Goal: Task Accomplishment & Management: Manage account settings

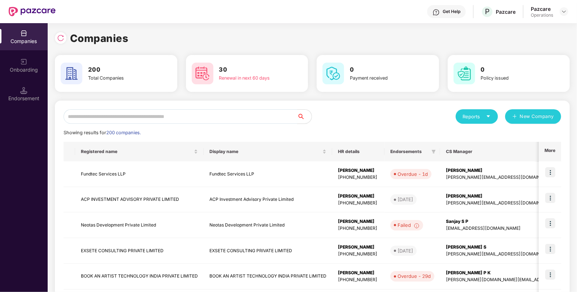
click at [207, 110] on input "text" at bounding box center [181, 116] width 234 height 14
paste input "**********"
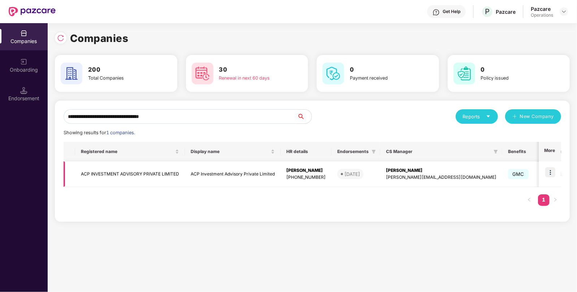
type input "**********"
click at [549, 173] on img at bounding box center [551, 172] width 10 height 10
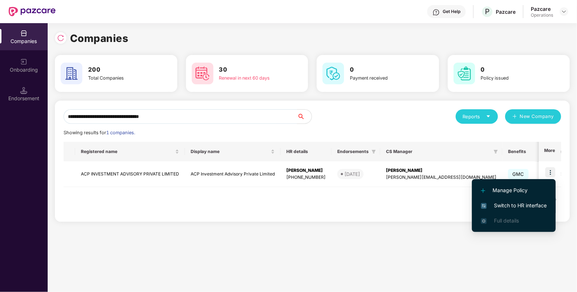
click at [534, 198] on li "Switch to HR interface" at bounding box center [514, 205] width 84 height 15
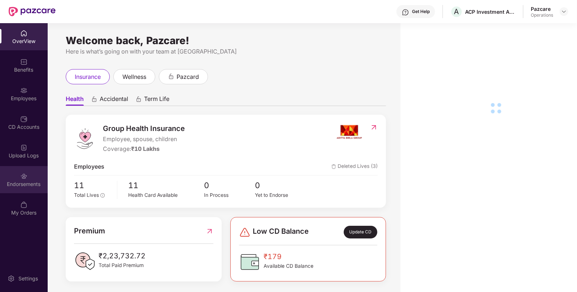
click at [21, 184] on div "Endorsements" at bounding box center [24, 183] width 48 height 7
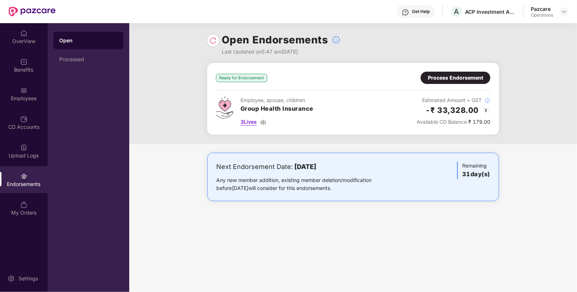
click at [250, 120] on span "3 Lives" at bounding box center [249, 122] width 16 height 8
click at [450, 80] on div "Process Endorsement" at bounding box center [455, 78] width 55 height 8
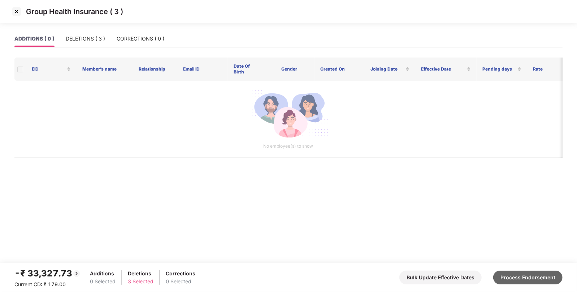
click at [538, 278] on button "Process Endorsement" at bounding box center [528, 277] width 69 height 14
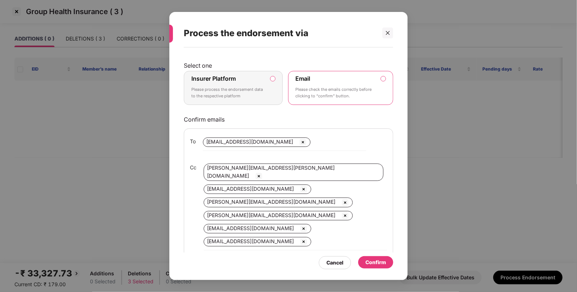
click at [225, 94] on p "Please process the endorsement data to the respective platform" at bounding box center [229, 92] width 74 height 13
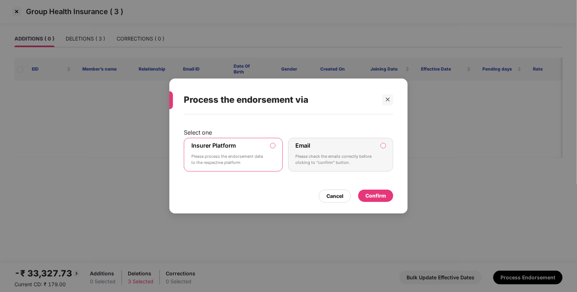
click at [377, 199] on div "Confirm" at bounding box center [376, 196] width 21 height 8
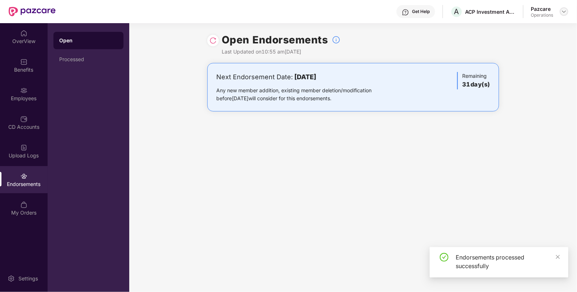
click at [567, 10] on div at bounding box center [564, 11] width 9 height 9
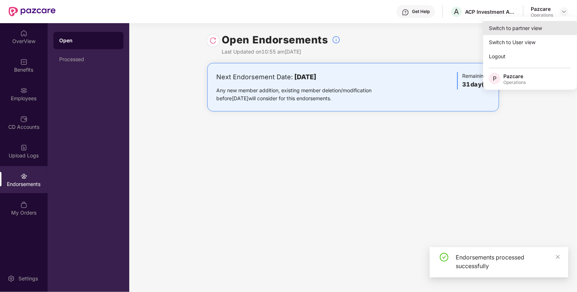
click at [550, 25] on div "Switch to partner view" at bounding box center [531, 28] width 94 height 14
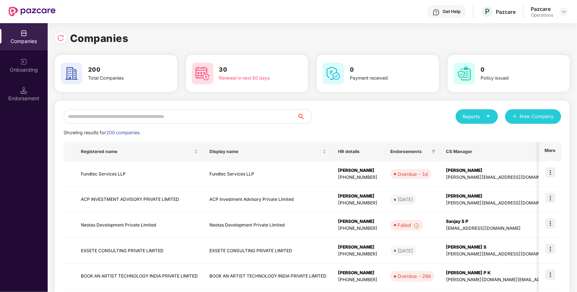
paste input "**********"
click at [262, 120] on input "text" at bounding box center [181, 116] width 234 height 14
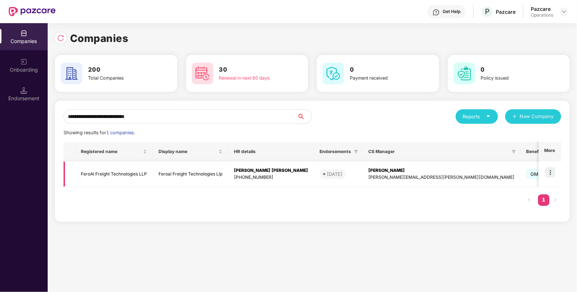
type input "**********"
click at [552, 172] on img at bounding box center [551, 172] width 10 height 10
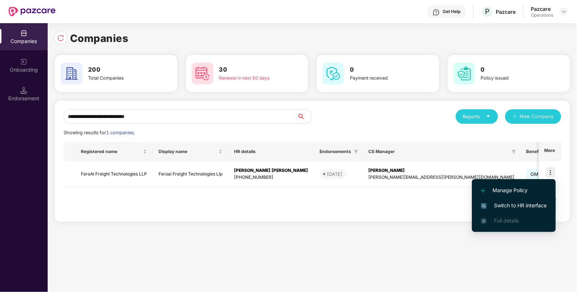
click at [523, 206] on span "Switch to HR interface" at bounding box center [514, 205] width 66 height 8
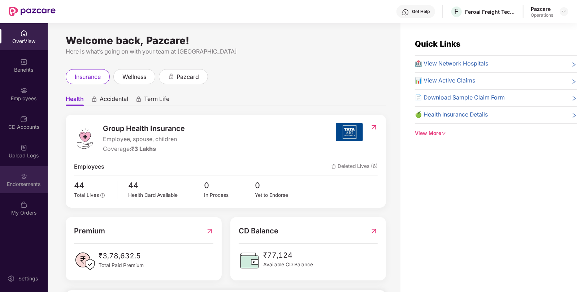
click at [32, 173] on div "Endorsements" at bounding box center [24, 179] width 48 height 27
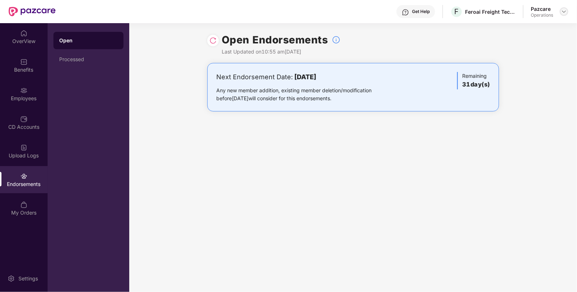
click at [562, 13] on img at bounding box center [565, 12] width 6 height 6
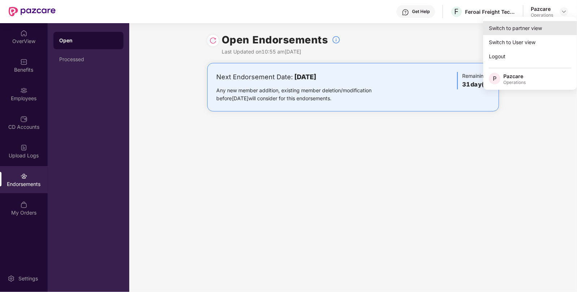
click at [538, 23] on div "Switch to partner view" at bounding box center [531, 28] width 94 height 14
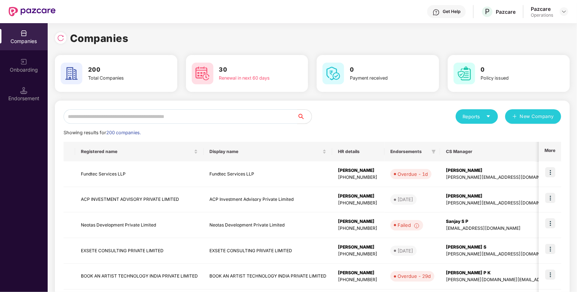
click at [227, 119] on input "text" at bounding box center [181, 116] width 234 height 14
paste input "**********"
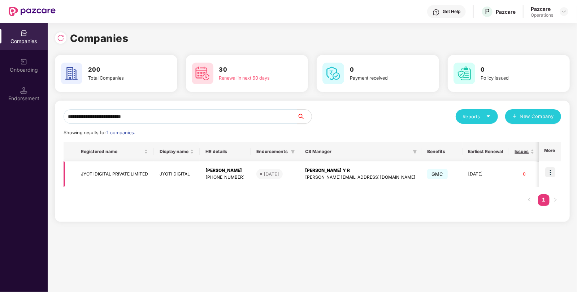
type input "**********"
click at [553, 174] on img at bounding box center [551, 172] width 10 height 10
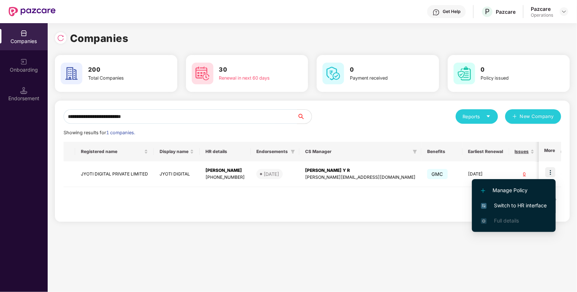
click at [529, 207] on span "Switch to HR interface" at bounding box center [514, 205] width 66 height 8
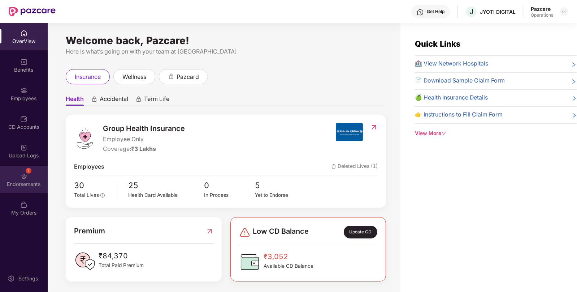
click at [21, 178] on img at bounding box center [23, 175] width 7 height 7
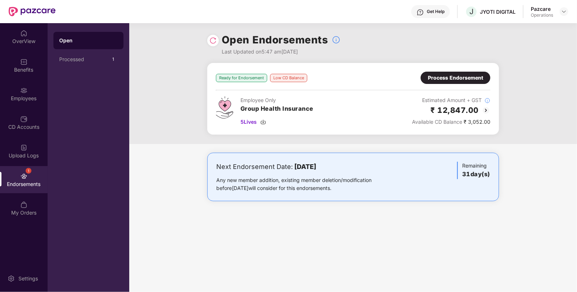
click at [474, 74] on div "Process Endorsement" at bounding box center [455, 78] width 55 height 8
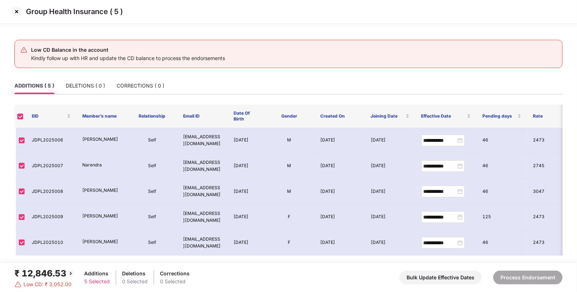
click at [14, 11] on img at bounding box center [17, 12] width 12 height 12
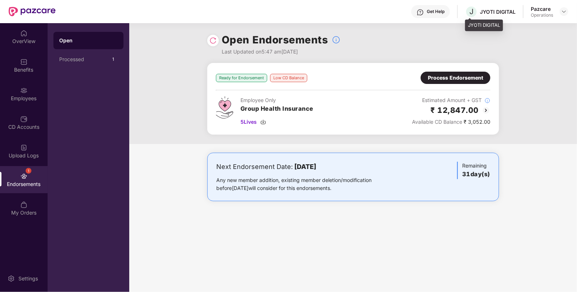
click at [493, 12] on div "JYOTI DIGITAL" at bounding box center [498, 11] width 36 height 7
copy div "JYOTI"
click at [568, 9] on div at bounding box center [564, 11] width 9 height 9
click at [563, 12] on img at bounding box center [565, 12] width 6 height 6
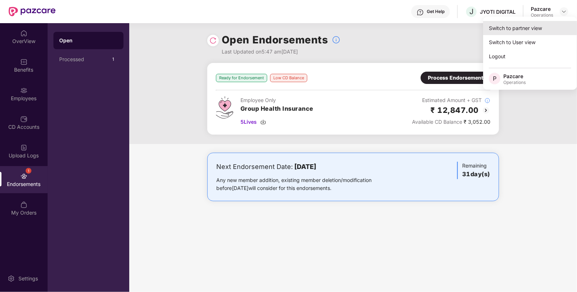
click at [531, 29] on div "Switch to partner view" at bounding box center [531, 28] width 94 height 14
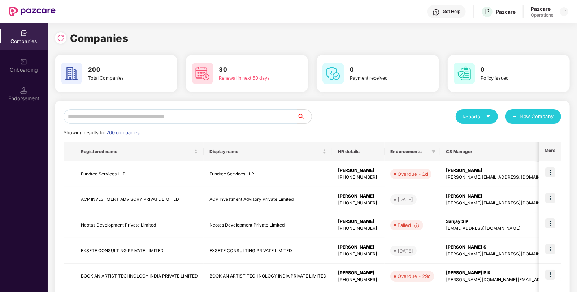
click at [151, 117] on input "text" at bounding box center [181, 116] width 234 height 14
paste input "*****"
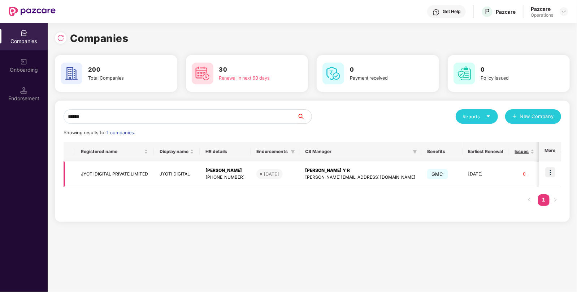
type input "*****"
click at [94, 176] on td "JYOTI DIGITAL PRIVATE LIMITED" at bounding box center [114, 174] width 79 height 26
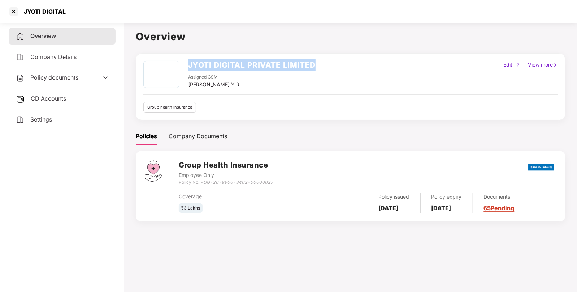
drag, startPoint x: 320, startPoint y: 61, endPoint x: 188, endPoint y: 62, distance: 131.9
click at [188, 62] on div "JYOTI DIGITAL PRIVATE LIMITED Assigned CSM [PERSON_NAME] Y R Edit | View more" at bounding box center [350, 75] width 415 height 28
copy h2 "JYOTI DIGITAL PRIVATE LIMITED"
drag, startPoint x: 254, startPoint y: 81, endPoint x: 188, endPoint y: 85, distance: 66.3
click at [188, 85] on div "Assigned CSM [PERSON_NAME] Y R" at bounding box center [252, 81] width 128 height 15
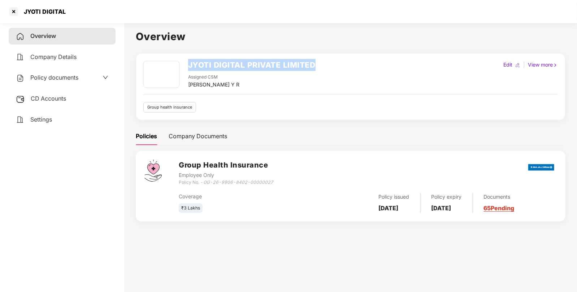
copy div "[PERSON_NAME] Y R"
click at [16, 7] on div at bounding box center [14, 12] width 12 height 12
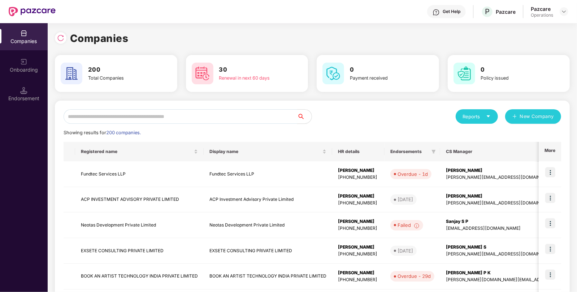
click at [195, 120] on input "text" at bounding box center [181, 116] width 234 height 14
paste input "**********"
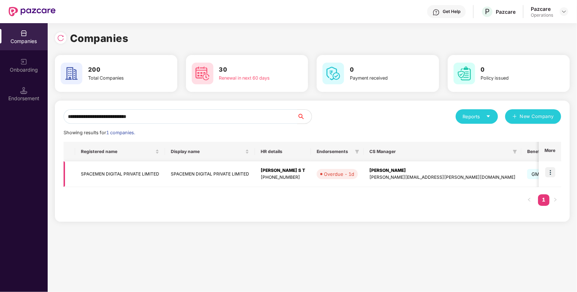
type input "**********"
click at [555, 173] on img at bounding box center [551, 172] width 10 height 10
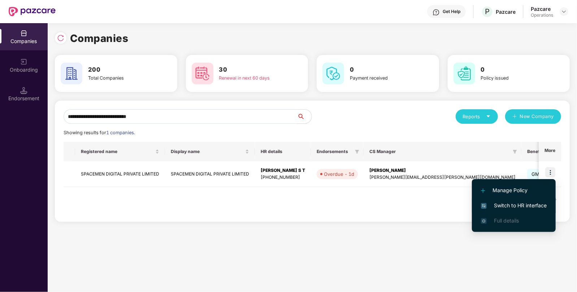
click at [515, 205] on span "Switch to HR interface" at bounding box center [514, 205] width 66 height 8
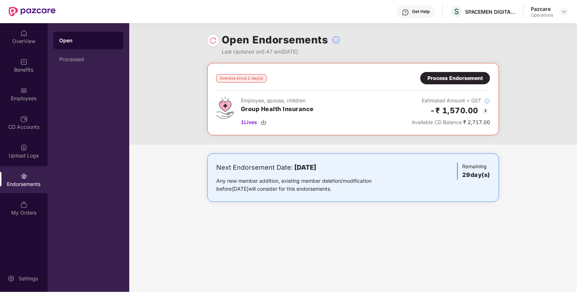
click at [461, 81] on div "Process Endorsement" at bounding box center [455, 78] width 55 height 8
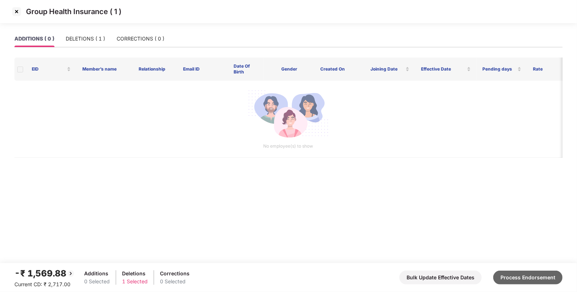
click at [524, 281] on button "Process Endorsement" at bounding box center [528, 277] width 69 height 14
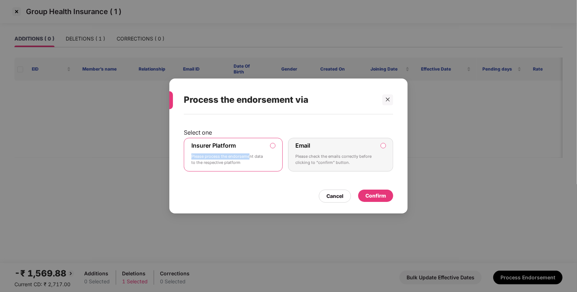
click at [257, 146] on div "Insurer Platform Please process the endorsement data to the respective platform" at bounding box center [229, 155] width 74 height 26
click at [383, 199] on div "Confirm" at bounding box center [376, 196] width 21 height 8
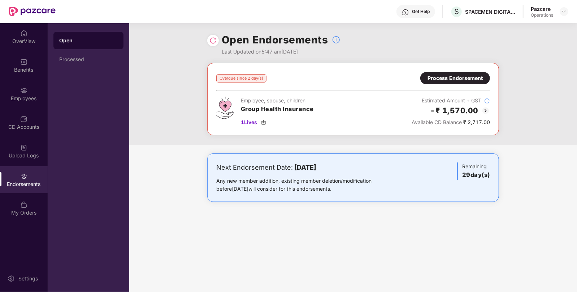
click at [213, 42] on img at bounding box center [213, 40] width 7 height 7
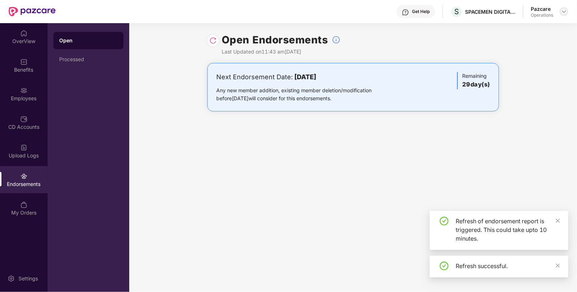
click at [561, 11] on div at bounding box center [564, 11] width 9 height 9
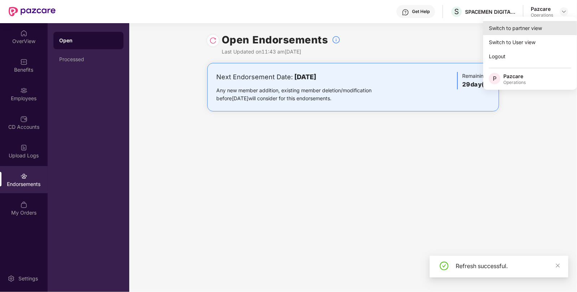
click at [538, 24] on div "Switch to partner view" at bounding box center [531, 28] width 94 height 14
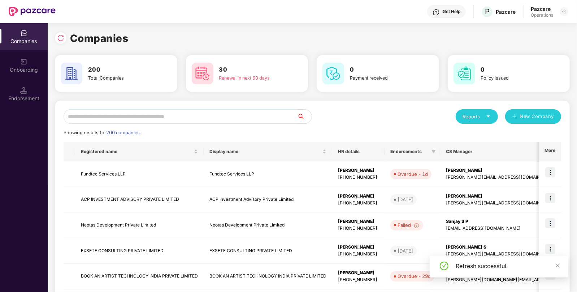
click at [243, 119] on input "text" at bounding box center [181, 116] width 234 height 14
click at [242, 120] on input "text" at bounding box center [181, 116] width 234 height 14
paste input "**********"
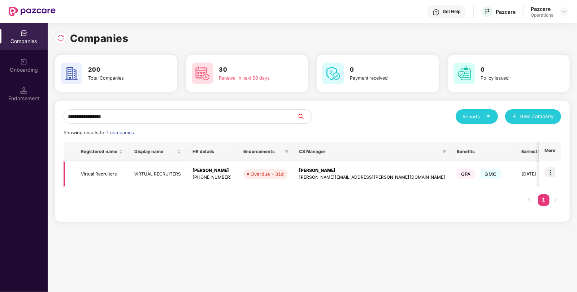
type input "**********"
click at [553, 175] on img at bounding box center [551, 172] width 10 height 10
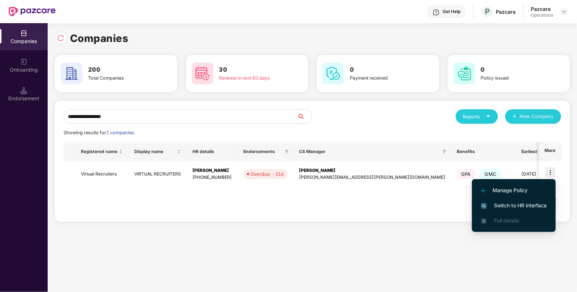
click at [517, 204] on span "Switch to HR interface" at bounding box center [514, 205] width 66 height 8
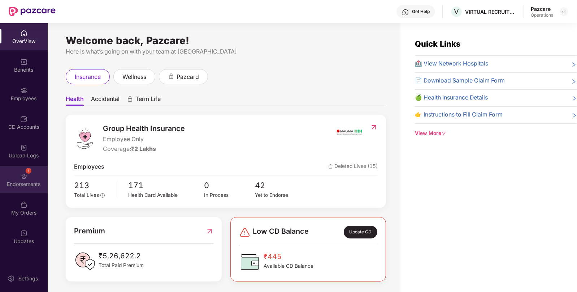
click at [35, 191] on div "1 Endorsements" at bounding box center [24, 179] width 48 height 27
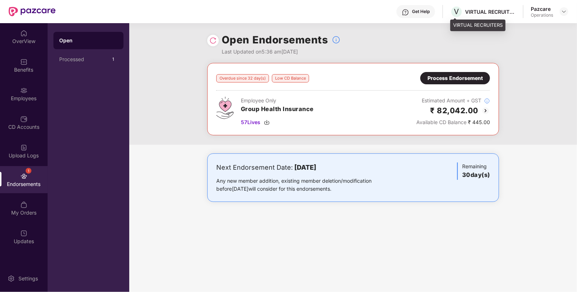
click at [478, 14] on div "VIRTUAL RECRUITERS" at bounding box center [490, 11] width 51 height 7
copy div "VIRTUAL"
click at [564, 10] on img at bounding box center [565, 12] width 6 height 6
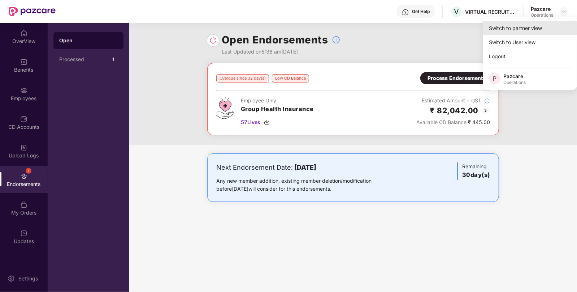
click at [550, 26] on div "Switch to partner view" at bounding box center [531, 28] width 94 height 14
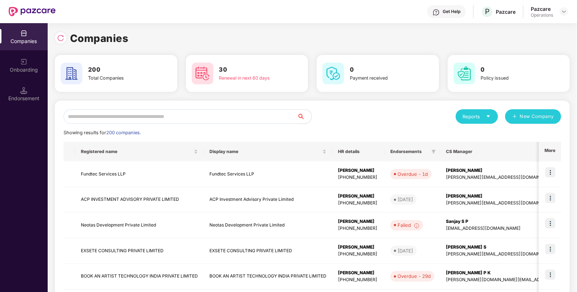
click at [213, 115] on input "text" at bounding box center [181, 116] width 234 height 14
paste input "*******"
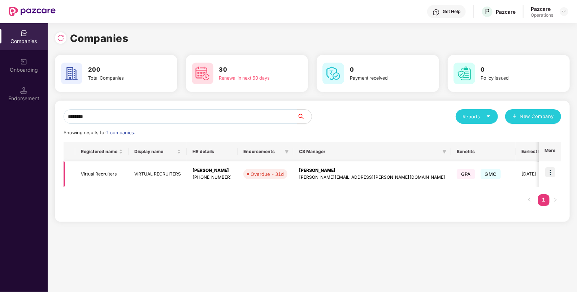
type input "*******"
click at [119, 175] on td "Virtual Recruiters" at bounding box center [101, 174] width 53 height 26
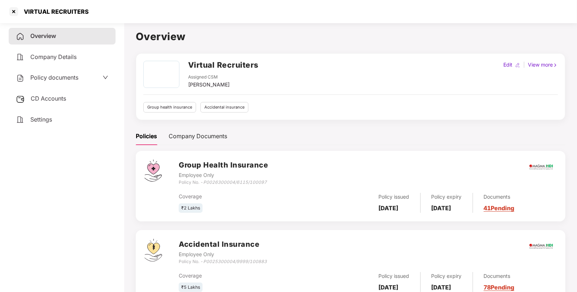
click at [72, 96] on div "CD Accounts" at bounding box center [62, 98] width 107 height 17
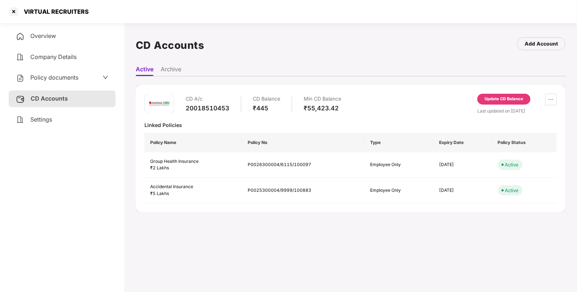
click at [89, 75] on div "Policy documents" at bounding box center [62, 77] width 93 height 9
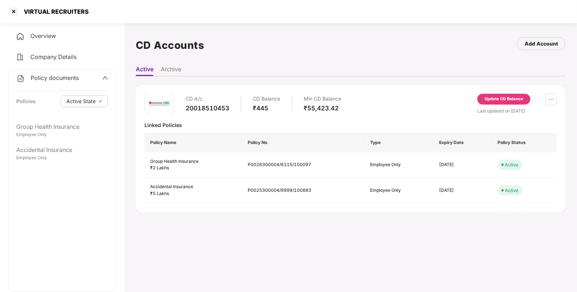
click at [68, 117] on div "Policy documents Policies Active State" at bounding box center [62, 94] width 106 height 49
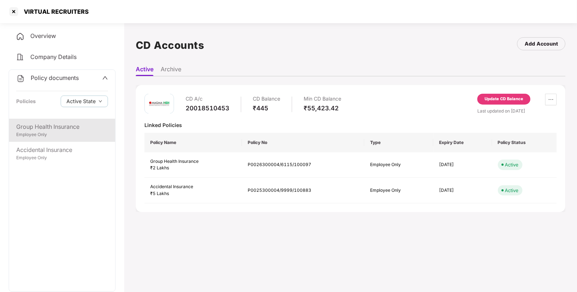
click at [68, 123] on div "Group Health Insurance" at bounding box center [62, 126] width 92 height 9
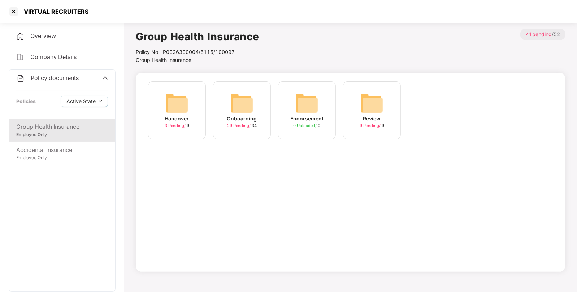
click at [304, 108] on img at bounding box center [307, 102] width 23 height 23
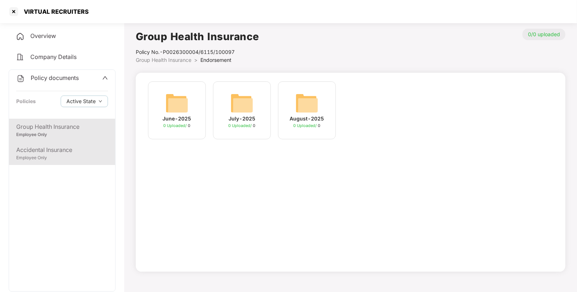
click at [76, 150] on div "Accidental Insurance" at bounding box center [62, 149] width 92 height 9
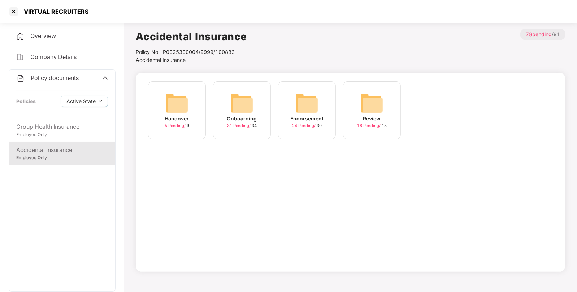
click at [314, 103] on img at bounding box center [307, 102] width 23 height 23
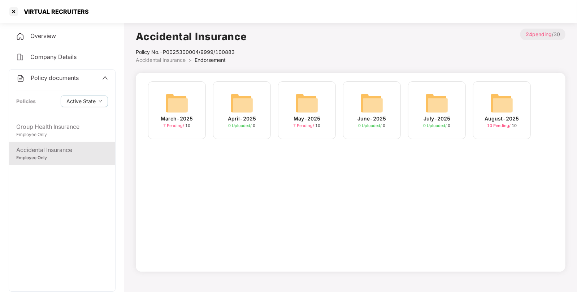
click at [507, 115] on div "August-2025" at bounding box center [502, 119] width 34 height 8
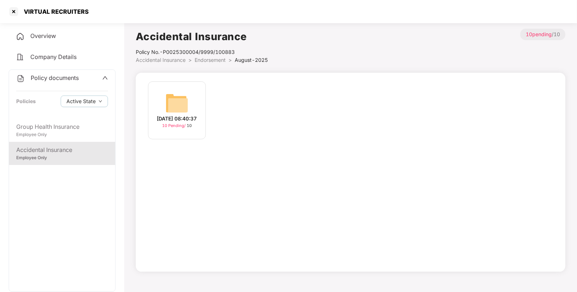
click at [160, 99] on div "[DATE] 08:40:37 10 Pending / 10" at bounding box center [177, 110] width 58 height 58
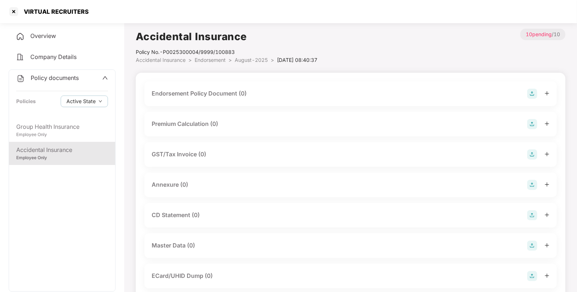
click at [31, 14] on div "VIRTUAL RECRUITERS" at bounding box center [54, 11] width 69 height 7
copy div "VIRTUAL"
click at [15, 11] on div at bounding box center [14, 12] width 12 height 12
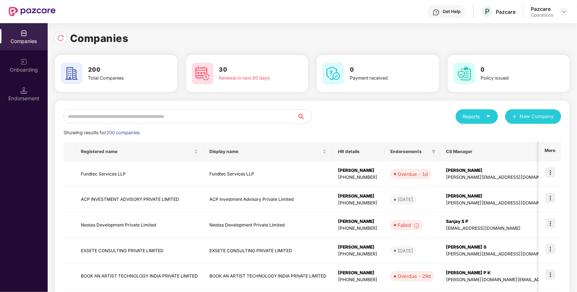
click at [95, 116] on input "text" at bounding box center [181, 116] width 234 height 14
paste input "*******"
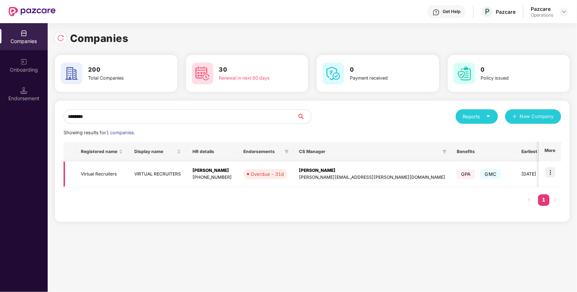
type input "*******"
click at [551, 169] on img at bounding box center [551, 172] width 10 height 10
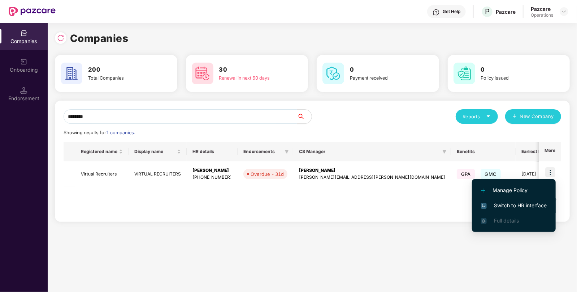
click at [514, 205] on span "Switch to HR interface" at bounding box center [514, 205] width 66 height 8
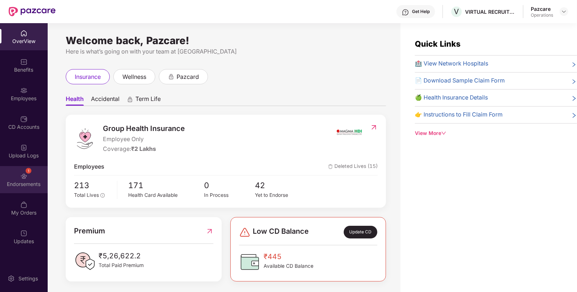
click at [36, 184] on div "Endorsements" at bounding box center [24, 183] width 48 height 7
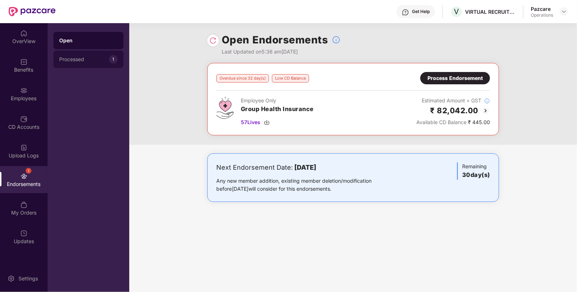
click at [84, 58] on div "Processed" at bounding box center [84, 59] width 50 height 6
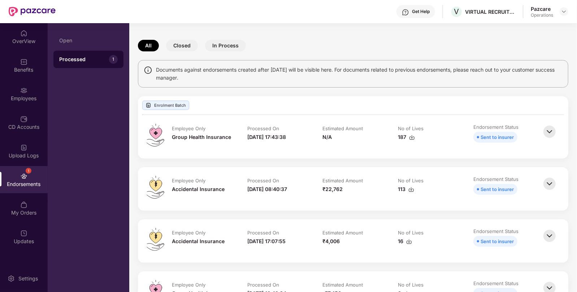
scroll to position [24, 0]
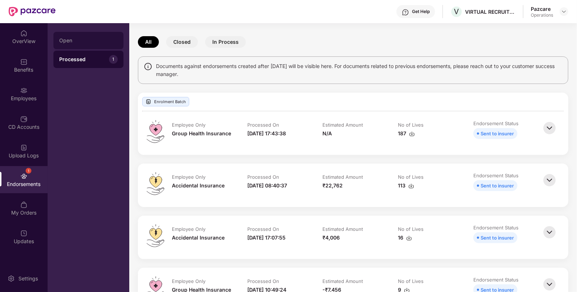
click at [85, 38] on div "Open" at bounding box center [88, 41] width 59 height 6
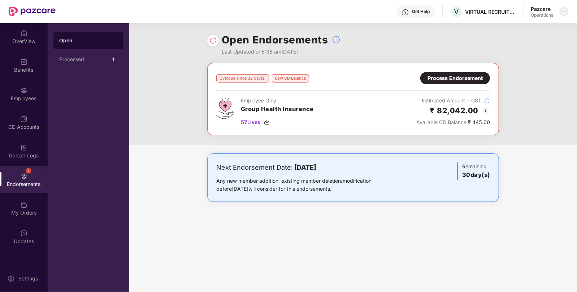
click at [563, 12] on img at bounding box center [565, 12] width 6 height 6
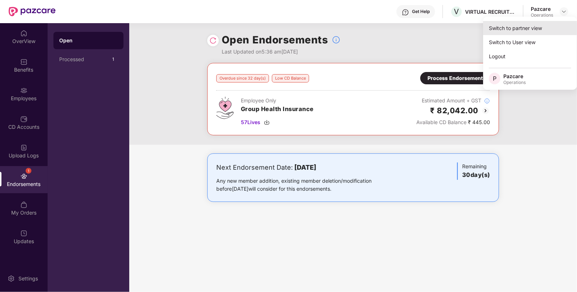
click at [524, 26] on div "Switch to partner view" at bounding box center [531, 28] width 94 height 14
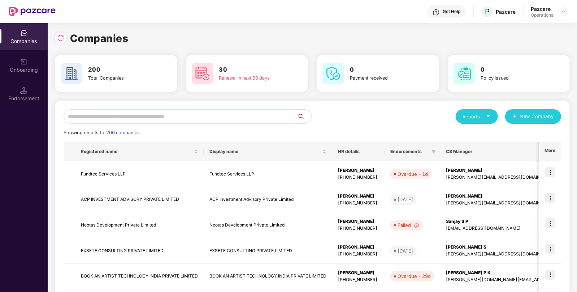
paste input "**********"
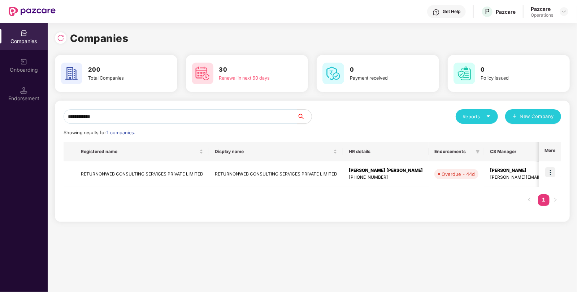
click at [205, 116] on input "**********" at bounding box center [181, 116] width 234 height 14
type input "**********"
click at [550, 176] on img at bounding box center [551, 172] width 10 height 10
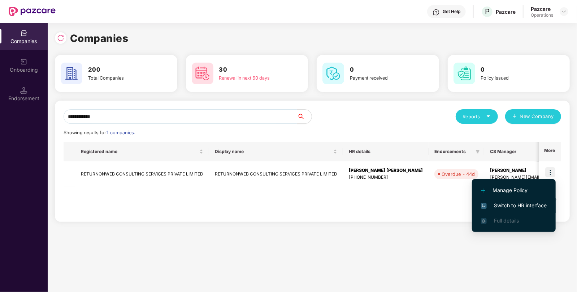
click at [516, 202] on span "Switch to HR interface" at bounding box center [514, 205] width 66 height 8
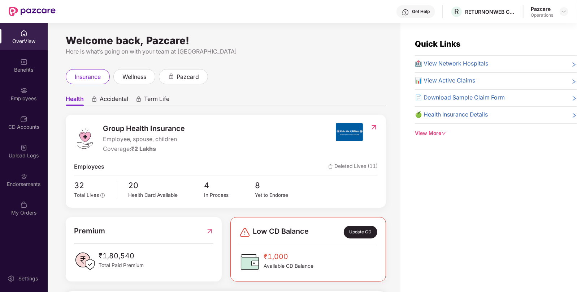
click at [24, 188] on div "Endorsements" at bounding box center [24, 179] width 48 height 27
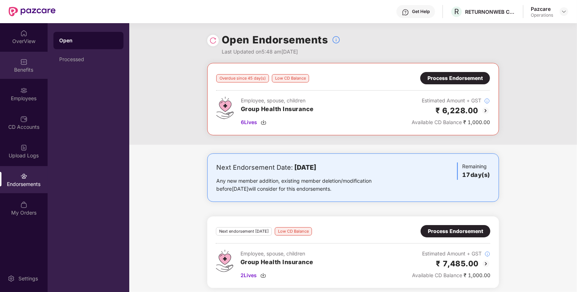
click at [29, 60] on div "Benefits" at bounding box center [24, 65] width 48 height 27
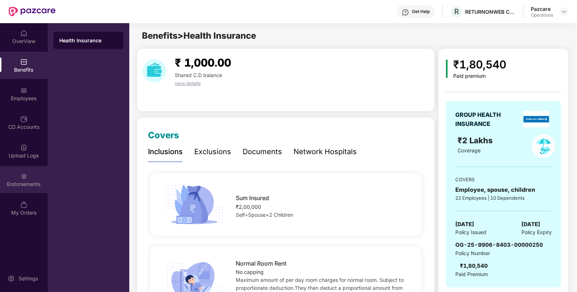
click at [29, 171] on div "Endorsements" at bounding box center [24, 179] width 48 height 27
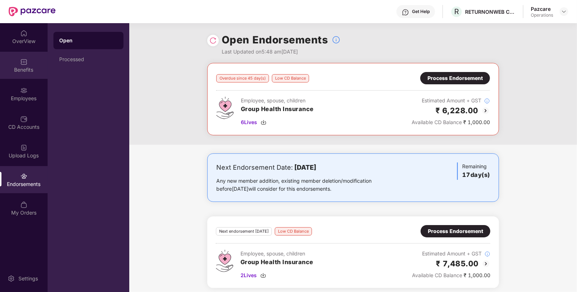
click at [22, 73] on div "Benefits" at bounding box center [24, 65] width 48 height 27
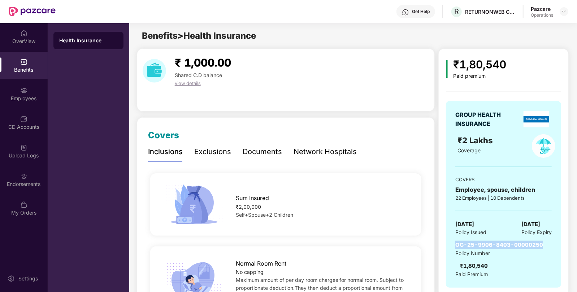
drag, startPoint x: 462, startPoint y: 243, endPoint x: 542, endPoint y: 244, distance: 79.9
click at [542, 244] on div "GROUP HEALTH INSURANCE ₹2 Lakhs Coverage COVERS Employee, spouse, children 22 E…" at bounding box center [503, 194] width 115 height 186
copy span "OG-25-9906-8403-00000250"
click at [28, 182] on div "Endorsements" at bounding box center [24, 183] width 48 height 7
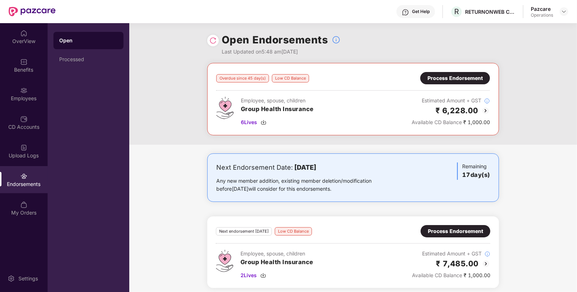
scroll to position [4, 0]
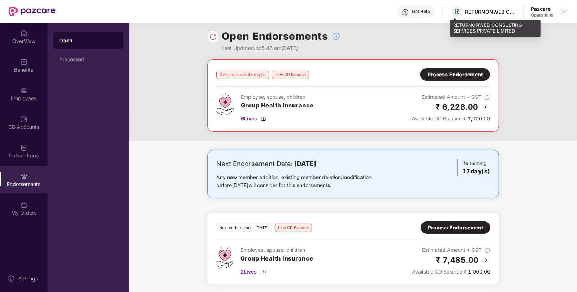
click at [468, 11] on div "RETURNONWEB CONSULTING SERVICES PRIVATE LIMITED" at bounding box center [490, 11] width 51 height 7
copy div "RETURNONWEB"
click at [468, 11] on div "RETURNONWEB CONSULTING SERVICES PRIVATE LIMITED" at bounding box center [490, 11] width 51 height 7
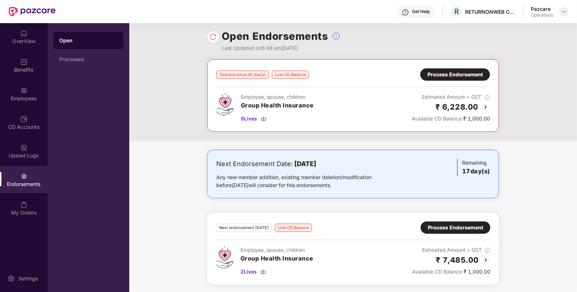
click at [565, 8] on div at bounding box center [564, 11] width 9 height 9
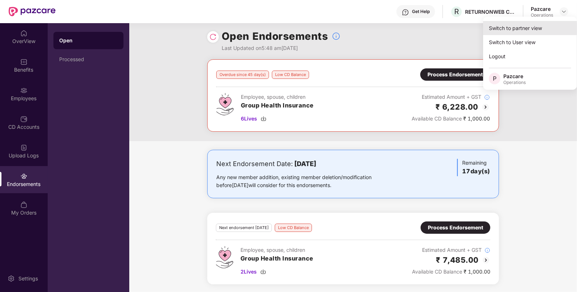
click at [534, 28] on div "Switch to partner view" at bounding box center [531, 28] width 94 height 14
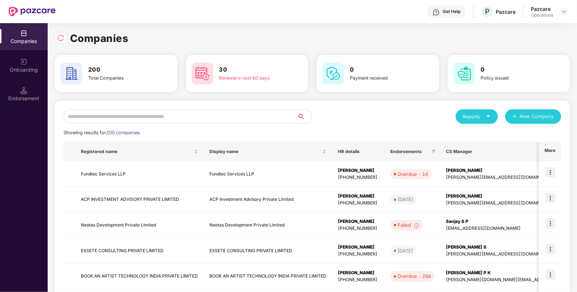
paste input "**********"
click at [173, 117] on input "**********" at bounding box center [181, 116] width 234 height 14
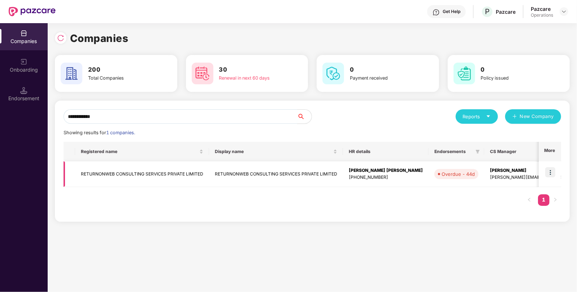
type input "**********"
click at [120, 172] on td "RETURNONWEB CONSULTING SERVICES PRIVATE LIMITED" at bounding box center [142, 174] width 134 height 26
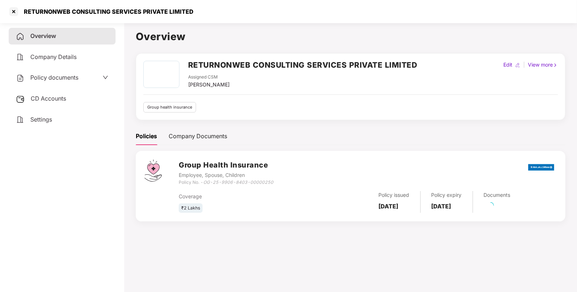
click at [58, 98] on span "CD Accounts" at bounding box center [48, 98] width 35 height 7
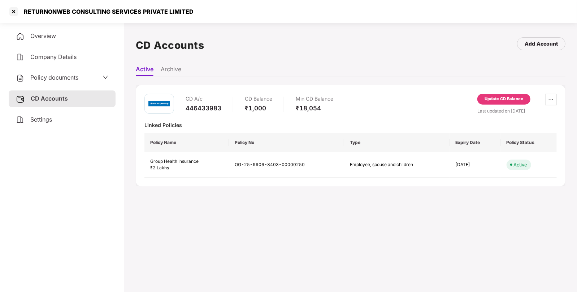
click at [486, 98] on div "Update CD Balance" at bounding box center [504, 99] width 39 height 7
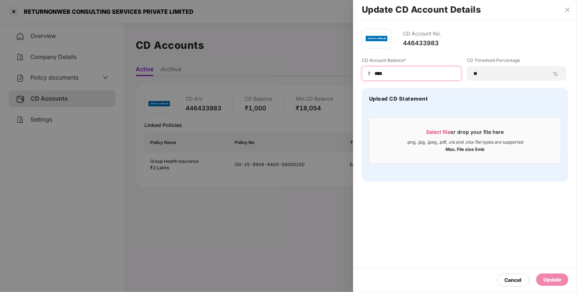
click at [430, 71] on input "****" at bounding box center [415, 74] width 82 height 8
type input "*****"
drag, startPoint x: 541, startPoint y: 279, endPoint x: 536, endPoint y: 278, distance: 5.4
click at [542, 279] on div "Update" at bounding box center [553, 279] width 32 height 12
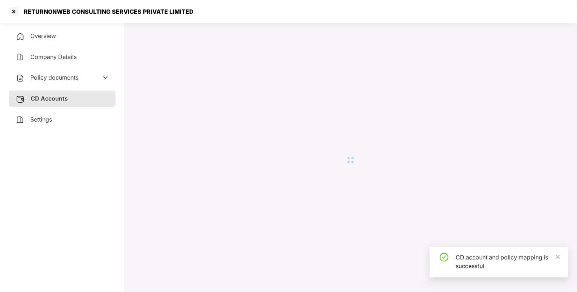
click at [15, 16] on div at bounding box center [14, 12] width 12 height 12
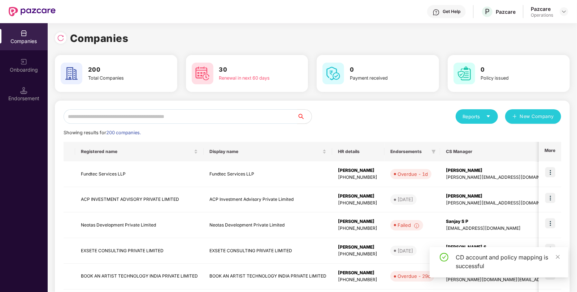
paste input "**********"
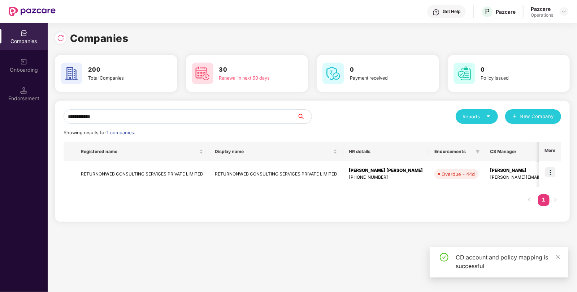
click at [184, 117] on input "**********" at bounding box center [181, 116] width 234 height 14
type input "**********"
click at [551, 173] on img at bounding box center [551, 172] width 10 height 10
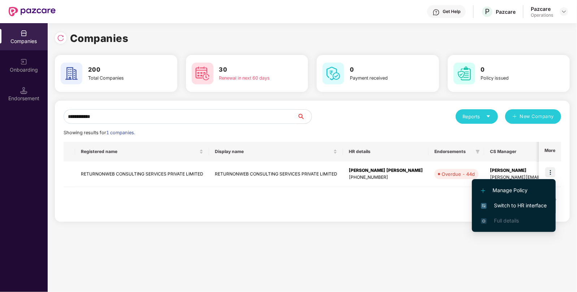
click at [511, 202] on span "Switch to HR interface" at bounding box center [514, 205] width 66 height 8
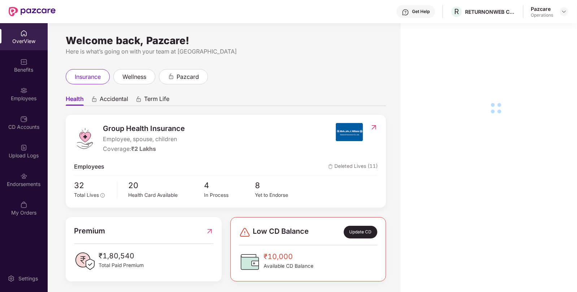
click at [26, 179] on div "Endorsements" at bounding box center [24, 179] width 48 height 27
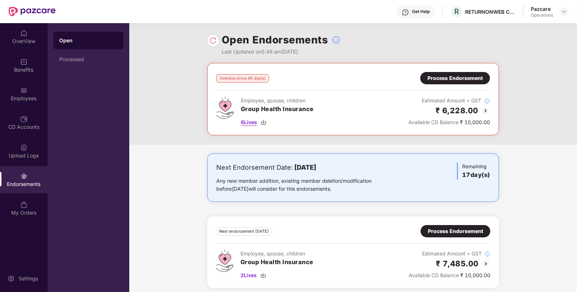
click at [255, 123] on span "6 Lives" at bounding box center [249, 122] width 16 height 8
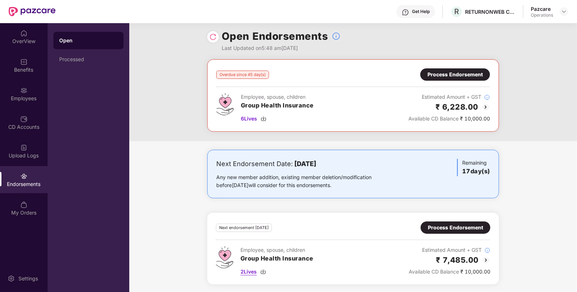
click at [246, 270] on span "2 Lives" at bounding box center [249, 271] width 16 height 8
click at [466, 228] on div "Process Endorsement" at bounding box center [455, 227] width 55 height 8
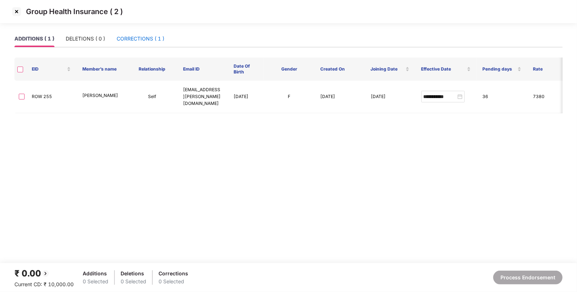
click at [149, 39] on div "CORRECTIONS ( 1 )" at bounding box center [141, 39] width 48 height 8
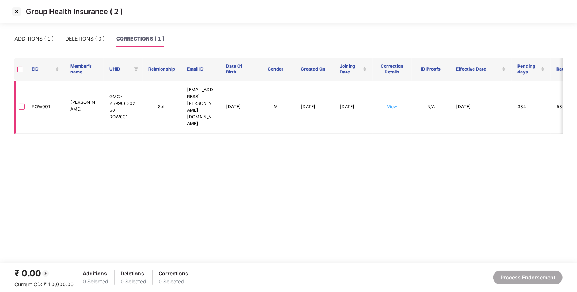
click at [392, 104] on link "View" at bounding box center [392, 106] width 10 height 5
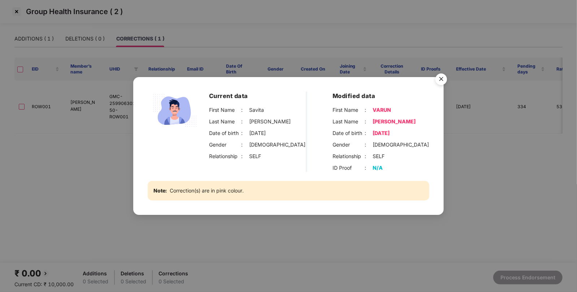
click at [437, 81] on img "Close" at bounding box center [441, 80] width 20 height 20
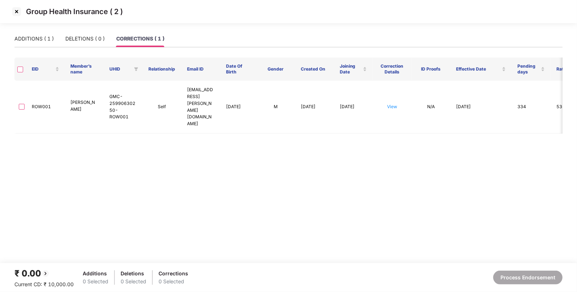
click at [17, 7] on img at bounding box center [17, 12] width 12 height 12
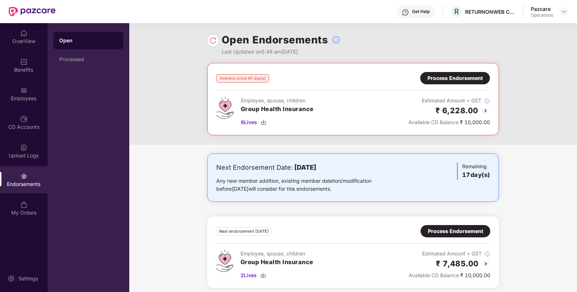
click at [464, 73] on div "Process Endorsement" at bounding box center [456, 78] width 70 height 12
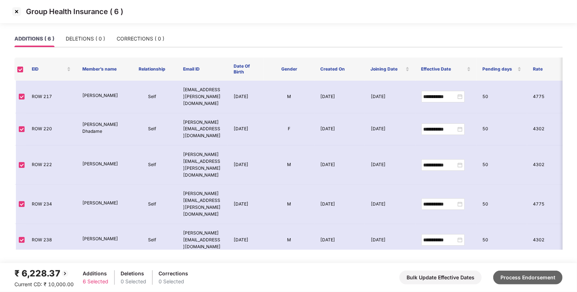
click at [544, 273] on button "Process Endorsement" at bounding box center [528, 277] width 69 height 14
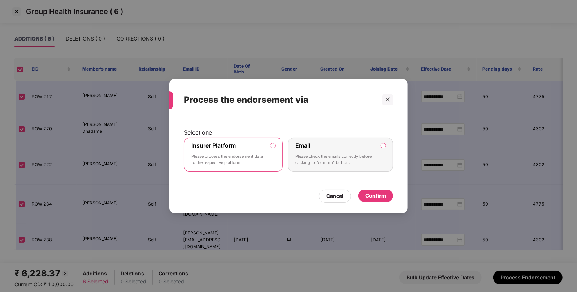
click at [377, 192] on div "Confirm" at bounding box center [376, 196] width 21 height 8
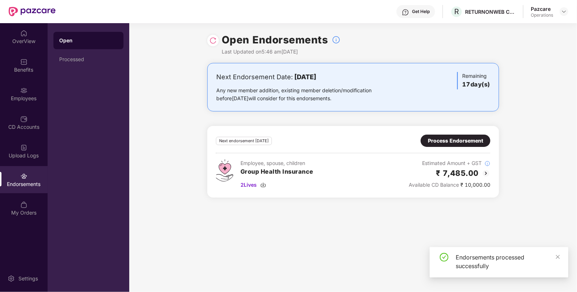
click at [456, 143] on div "Process Endorsement" at bounding box center [455, 141] width 55 height 8
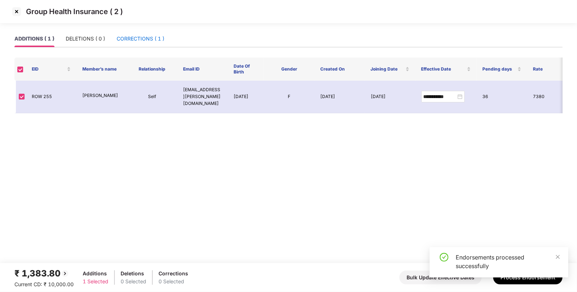
click at [128, 36] on div "CORRECTIONS ( 1 )" at bounding box center [141, 39] width 48 height 8
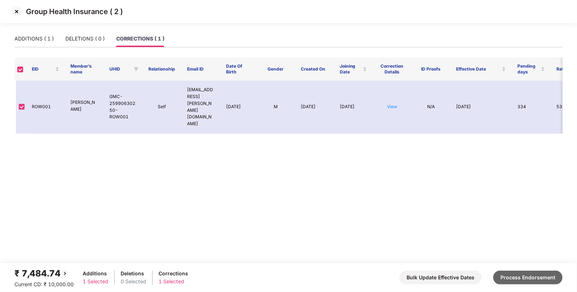
click at [537, 280] on button "Process Endorsement" at bounding box center [528, 277] width 69 height 14
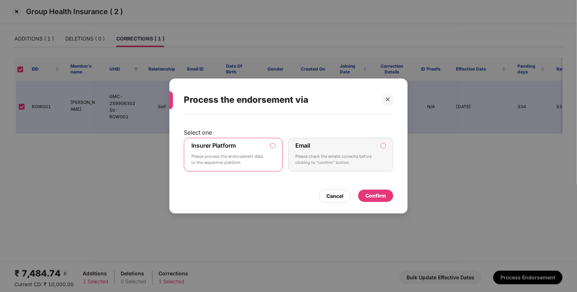
click at [369, 195] on div "Confirm" at bounding box center [376, 196] width 21 height 8
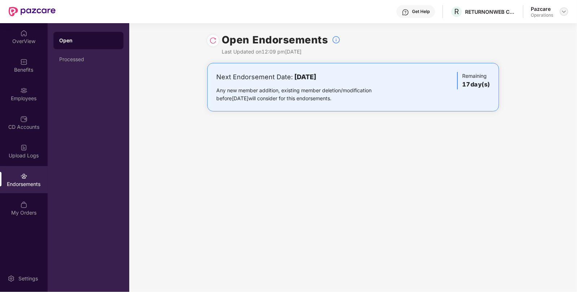
click at [567, 12] on div at bounding box center [564, 11] width 9 height 9
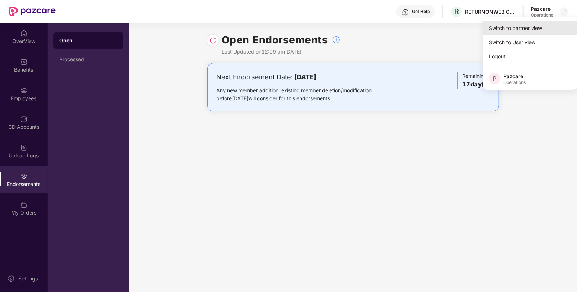
click at [537, 30] on div "Switch to partner view" at bounding box center [531, 28] width 94 height 14
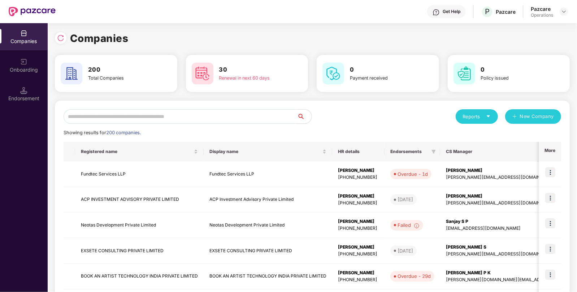
paste input "**********"
click at [204, 120] on input "**********" at bounding box center [181, 116] width 234 height 14
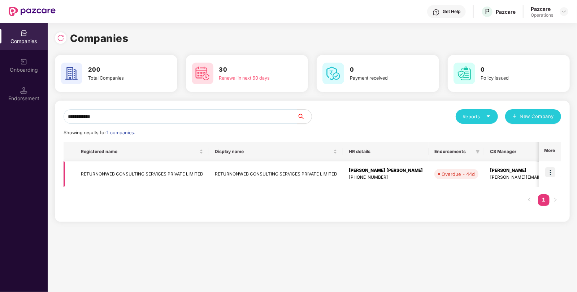
type input "**********"
click at [550, 173] on img at bounding box center [551, 172] width 10 height 10
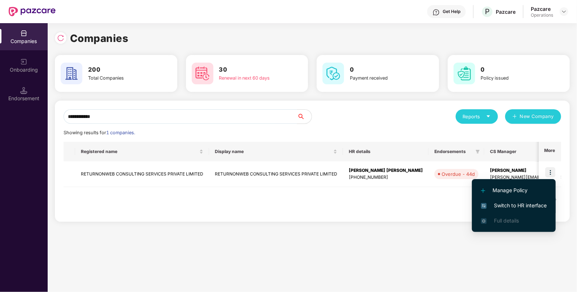
click at [516, 206] on span "Switch to HR interface" at bounding box center [514, 205] width 66 height 8
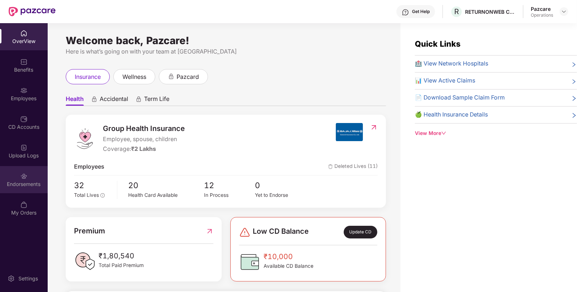
click at [22, 186] on div "Endorsements" at bounding box center [24, 183] width 48 height 7
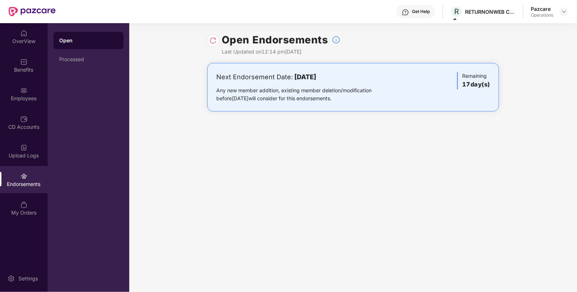
click at [559, 11] on div "Pazcare Operations" at bounding box center [550, 11] width 38 height 13
click at [563, 9] on img at bounding box center [565, 12] width 6 height 6
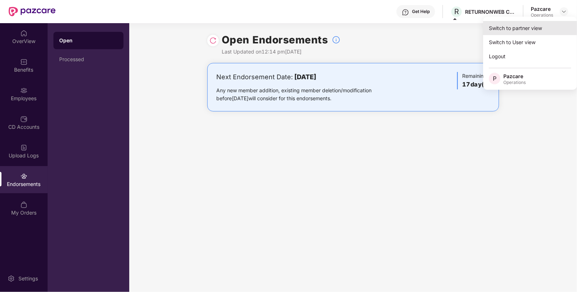
click at [546, 23] on div "Switch to partner view" at bounding box center [531, 28] width 94 height 14
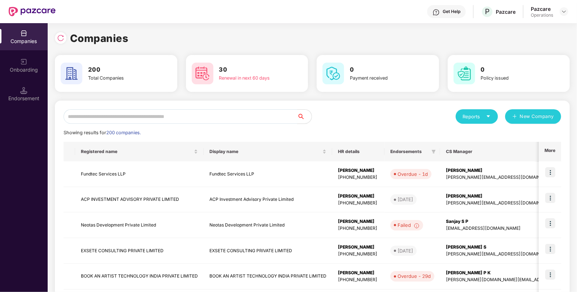
click at [257, 112] on input "text" at bounding box center [181, 116] width 234 height 14
paste input "**********"
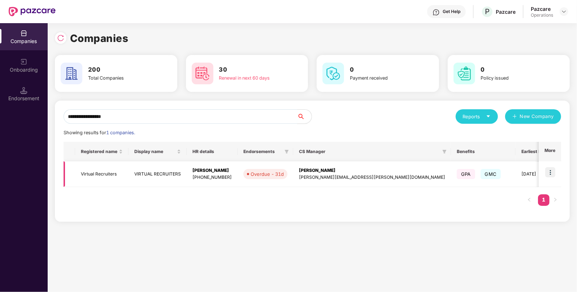
type input "**********"
click at [553, 169] on img at bounding box center [551, 172] width 10 height 10
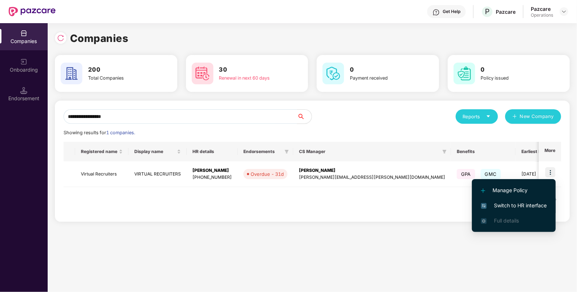
click at [511, 208] on span "Switch to HR interface" at bounding box center [514, 205] width 66 height 8
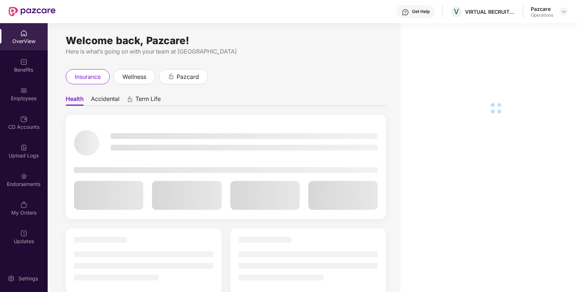
click at [39, 186] on div "Endorsements" at bounding box center [24, 183] width 48 height 7
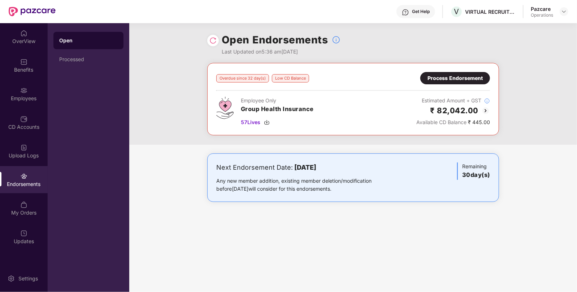
click at [437, 79] on div "Process Endorsement" at bounding box center [455, 78] width 55 height 8
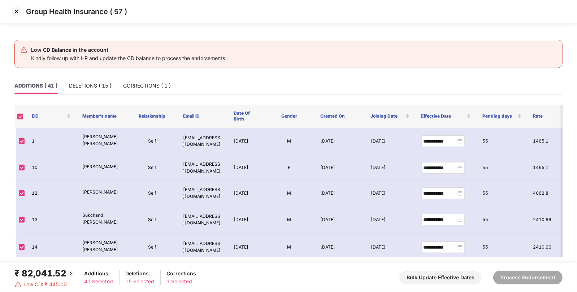
click at [19, 11] on img at bounding box center [17, 12] width 12 height 12
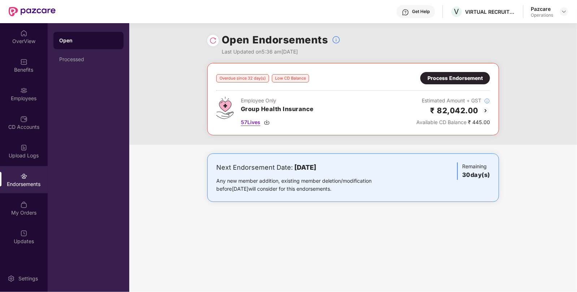
click at [249, 120] on span "57 Lives" at bounding box center [251, 122] width 20 height 8
click at [457, 73] on div "Process Endorsement" at bounding box center [456, 78] width 70 height 12
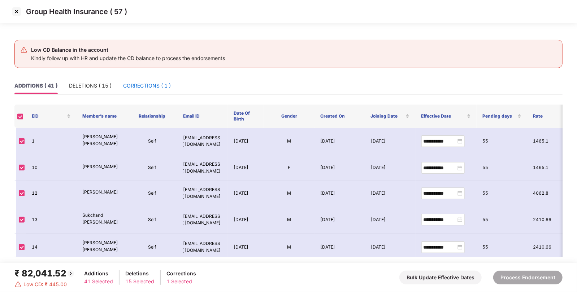
click at [158, 87] on div "CORRECTIONS ( 1 )" at bounding box center [147, 86] width 48 height 8
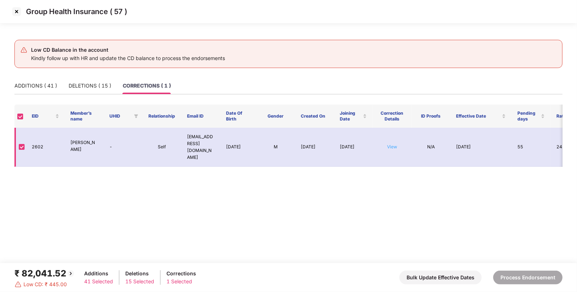
click at [395, 148] on link "View" at bounding box center [392, 146] width 10 height 5
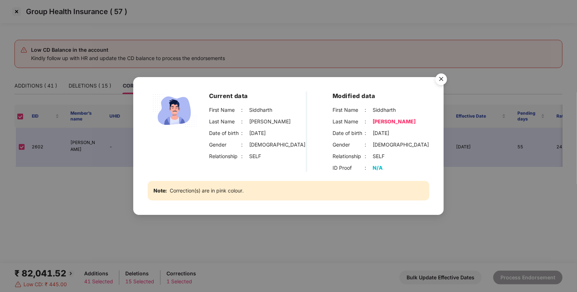
click at [444, 82] on img "Close" at bounding box center [441, 80] width 20 height 20
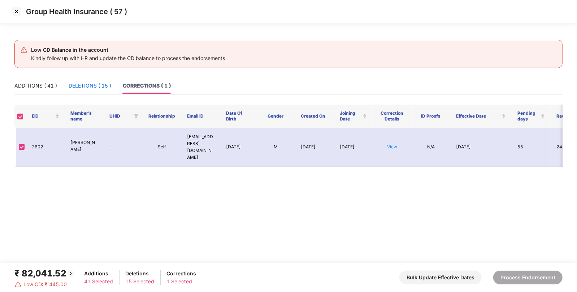
click at [99, 82] on div "DELETIONS ( 15 )" at bounding box center [90, 86] width 43 height 8
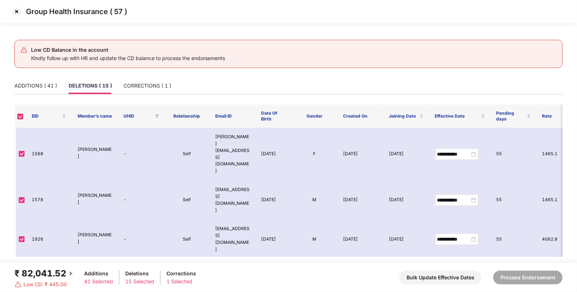
click at [18, 13] on img at bounding box center [17, 12] width 12 height 12
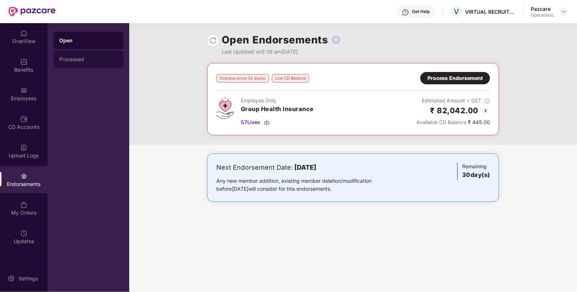
click at [80, 59] on div "Processed" at bounding box center [88, 59] width 59 height 6
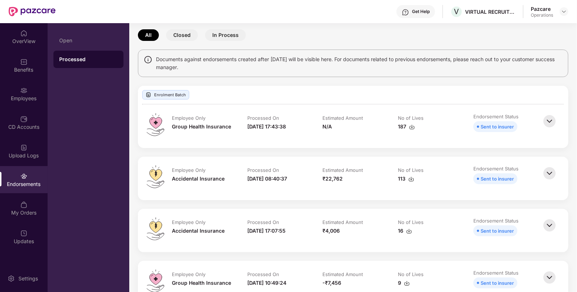
scroll to position [31, 0]
click at [37, 93] on div "Employees" at bounding box center [24, 93] width 48 height 27
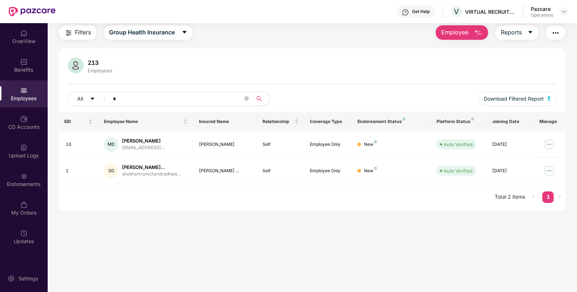
scroll to position [23, 0]
type input "*"
drag, startPoint x: 466, startPoint y: 13, endPoint x: 495, endPoint y: 15, distance: 29.4
click at [495, 15] on div "V VIRTUAL RECRUITERS" at bounding box center [483, 11] width 65 height 13
click at [33, 188] on div "Endorsements" at bounding box center [24, 179] width 48 height 27
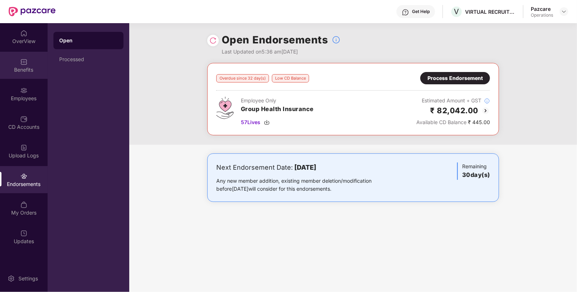
click at [30, 64] on div "Benefits" at bounding box center [24, 65] width 48 height 27
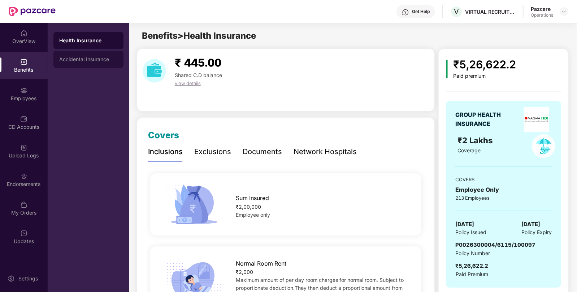
click at [103, 58] on div "Accidental Insurance" at bounding box center [88, 59] width 59 height 6
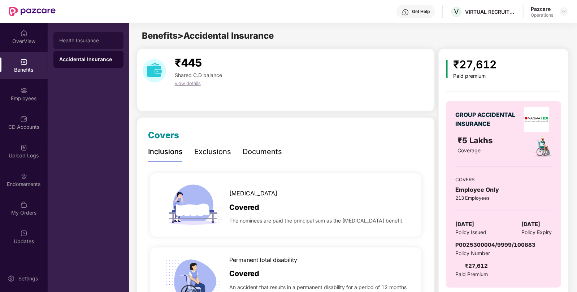
click at [99, 45] on div "Health Insurance" at bounding box center [88, 40] width 70 height 17
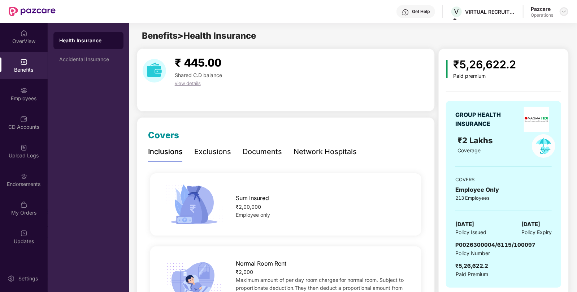
click at [566, 13] on img at bounding box center [565, 12] width 6 height 6
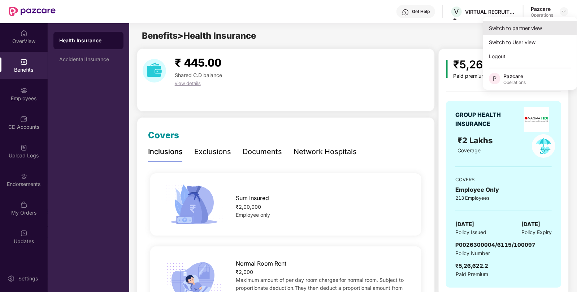
click at [547, 28] on div "Switch to partner view" at bounding box center [531, 28] width 94 height 14
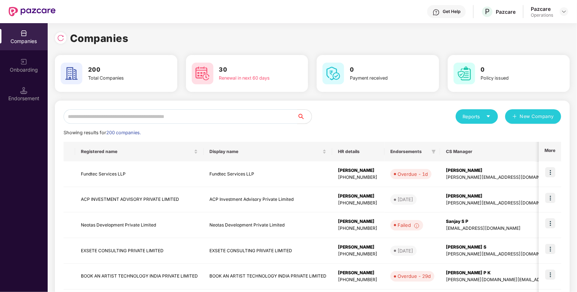
click at [266, 121] on input "text" at bounding box center [181, 116] width 234 height 14
paste input "**********"
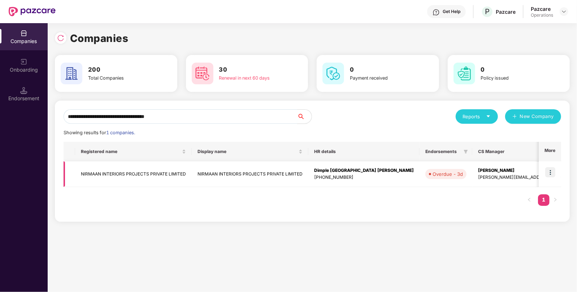
type input "**********"
click at [548, 172] on img at bounding box center [551, 172] width 10 height 10
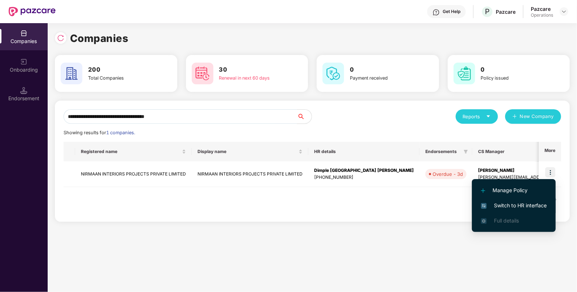
click at [506, 208] on span "Switch to HR interface" at bounding box center [514, 205] width 66 height 8
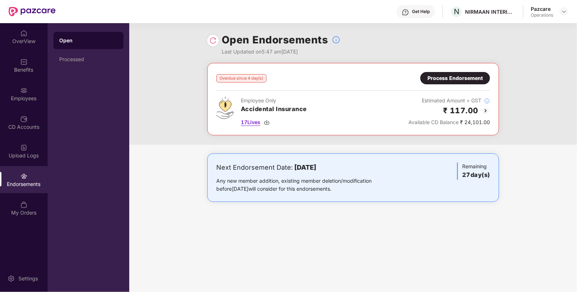
click at [250, 120] on span "17 Lives" at bounding box center [251, 122] width 20 height 8
click at [458, 77] on div "Process Endorsement" at bounding box center [455, 78] width 55 height 8
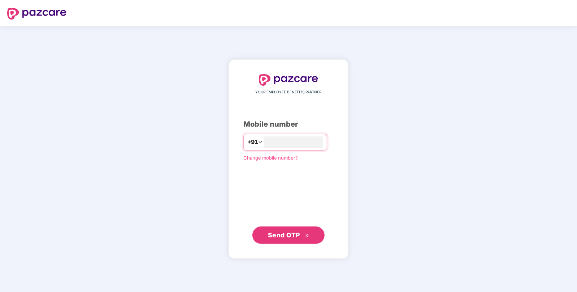
type input "**********"
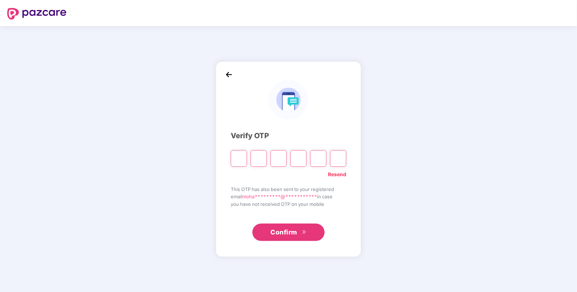
type input "*"
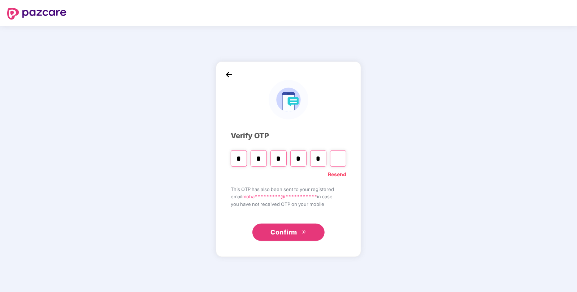
type input "*"
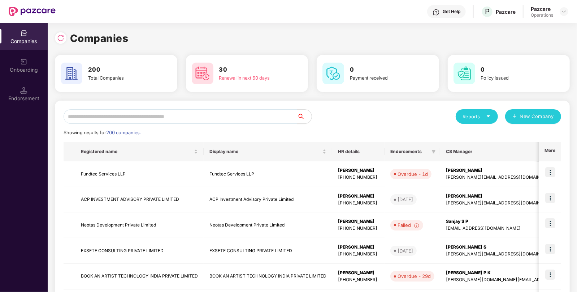
click at [99, 113] on input "text" at bounding box center [181, 116] width 234 height 14
paste input "**********"
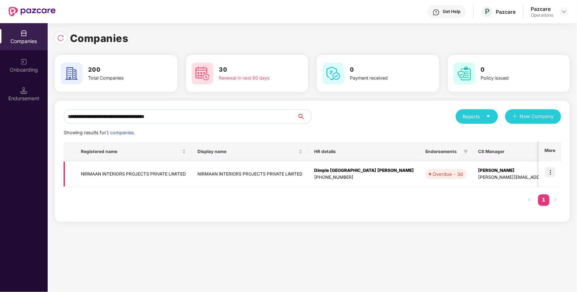
type input "**********"
click at [540, 170] on tr "NIRMAAN INTERIORS PROJECTS PRIVATE LIMITED NIRMAAN INTERIORS PROJECTS PRIVATE L…" at bounding box center [436, 174] width 744 height 26
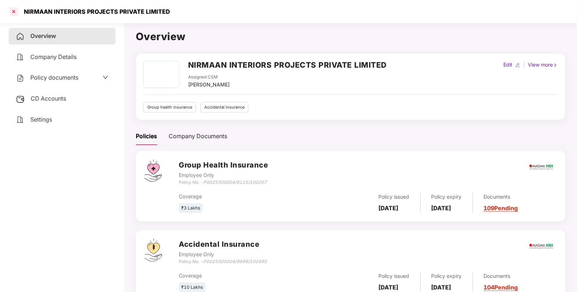
click at [13, 12] on div at bounding box center [14, 12] width 12 height 12
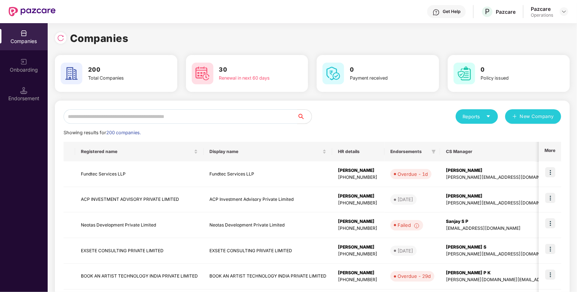
paste input "**********"
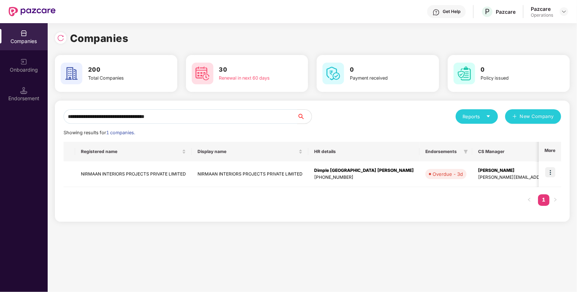
click at [135, 123] on input "**********" at bounding box center [181, 116] width 234 height 14
type input "**********"
click at [552, 173] on img at bounding box center [551, 172] width 10 height 10
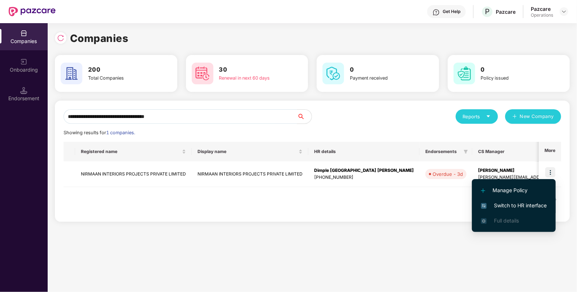
click at [528, 209] on span "Switch to HR interface" at bounding box center [514, 205] width 66 height 8
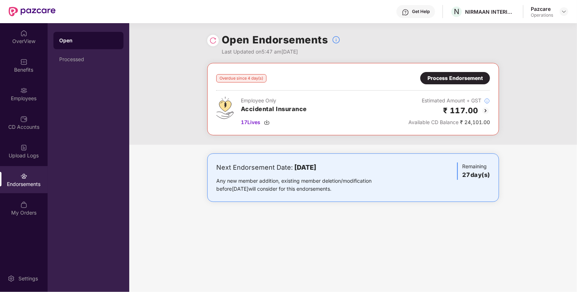
click at [464, 74] on div "Process Endorsement" at bounding box center [455, 78] width 55 height 8
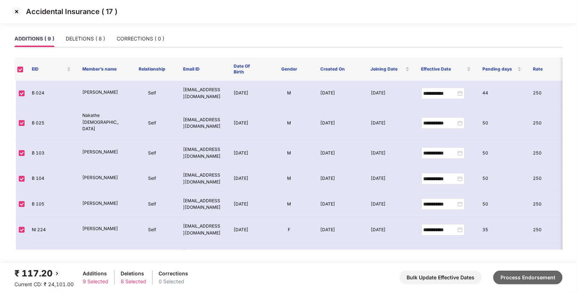
click at [542, 283] on button "Process Endorsement" at bounding box center [528, 277] width 69 height 14
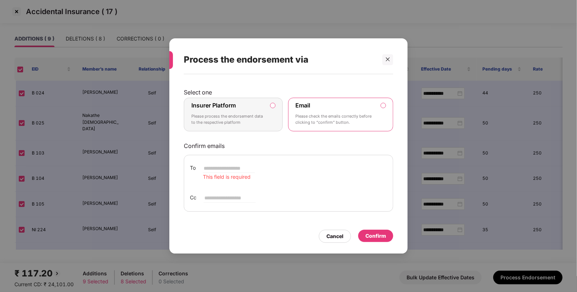
drag, startPoint x: 229, startPoint y: 106, endPoint x: 241, endPoint y: 108, distance: 11.8
click at [229, 106] on label "Insurer Platform" at bounding box center [214, 105] width 44 height 7
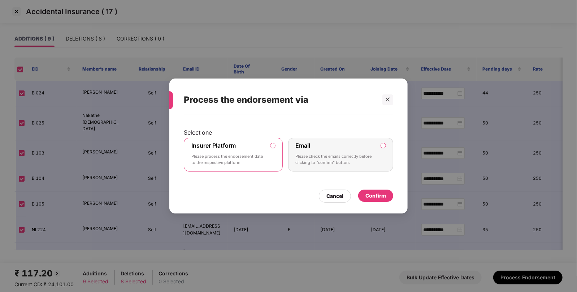
click at [373, 195] on div "Confirm" at bounding box center [376, 196] width 21 height 8
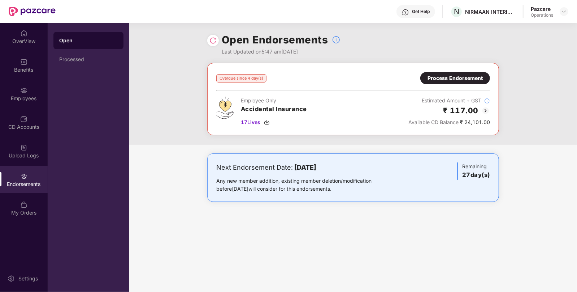
click at [215, 40] on img at bounding box center [213, 40] width 7 height 7
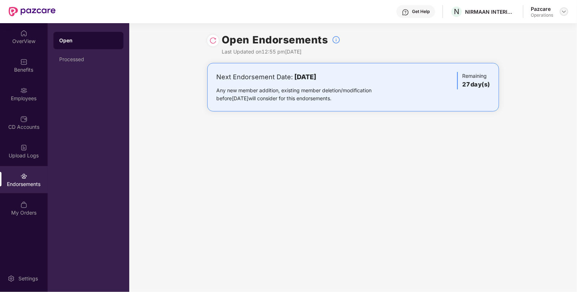
click at [566, 8] on div at bounding box center [564, 11] width 9 height 9
click at [563, 10] on img at bounding box center [565, 12] width 6 height 6
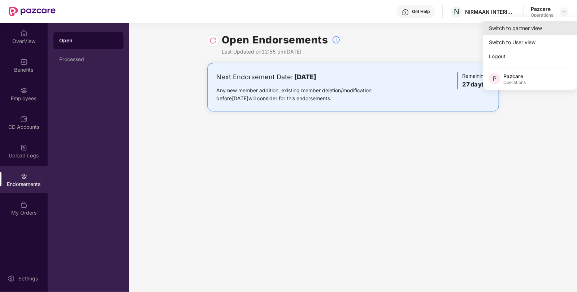
click at [546, 23] on div "Switch to partner view" at bounding box center [531, 28] width 94 height 14
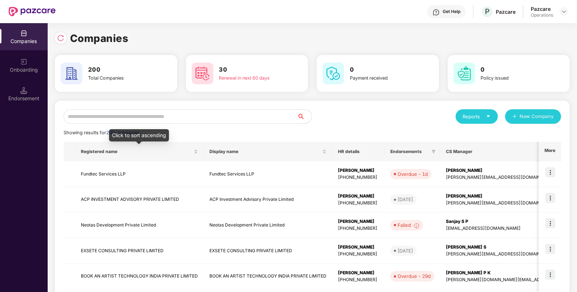
click at [179, 121] on input "text" at bounding box center [181, 116] width 234 height 14
paste input "**********"
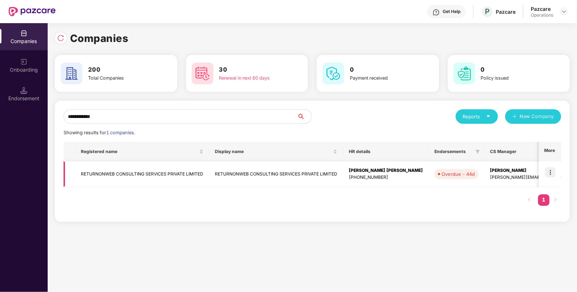
type input "**********"
click at [553, 173] on img at bounding box center [551, 172] width 10 height 10
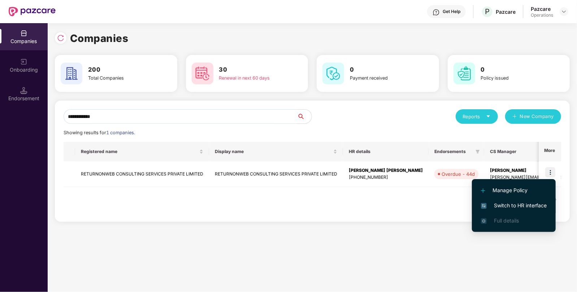
click at [516, 207] on span "Switch to HR interface" at bounding box center [514, 205] width 66 height 8
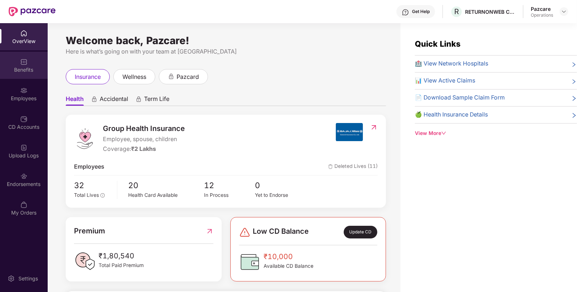
click at [25, 67] on div "Benefits" at bounding box center [24, 69] width 48 height 7
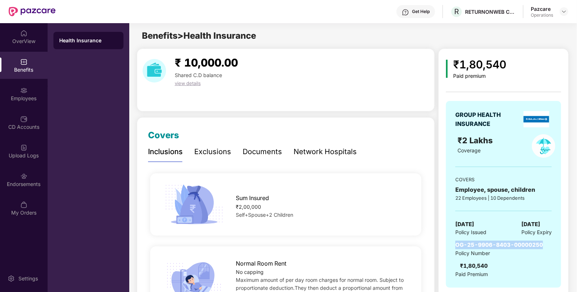
drag, startPoint x: 455, startPoint y: 246, endPoint x: 558, endPoint y: 239, distance: 103.6
click at [558, 239] on div "GROUP HEALTH INSURANCE ₹2 Lakhs Coverage COVERS Employee, spouse, children 22 E…" at bounding box center [503, 194] width 115 height 186
copy span "OG-25-9906-8403-00000250"
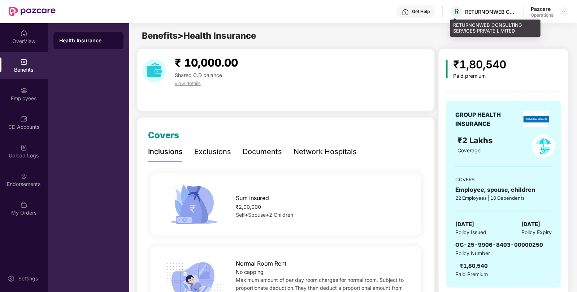
click at [473, 13] on div "RETURNONWEB CONSULTING SERVICES PRIVATE LIMITED" at bounding box center [490, 11] width 51 height 7
copy div "RETURNONWEB CONSULTING SERVICES PRIVATE LIMITED"
